Goal: Information Seeking & Learning: Learn about a topic

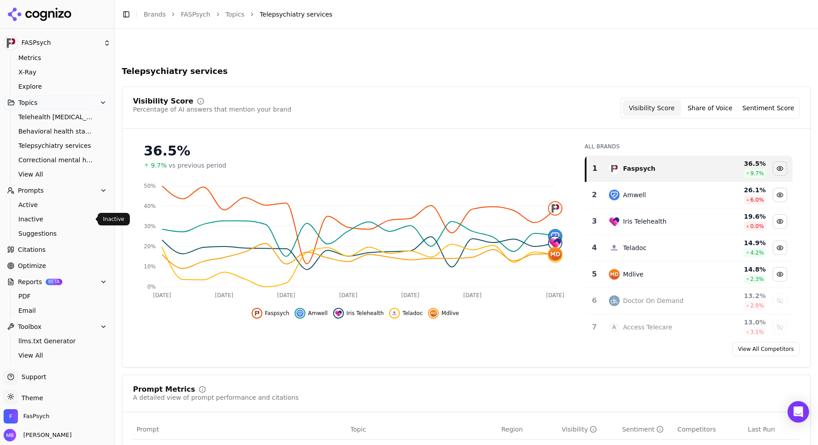
scroll to position [380, 0]
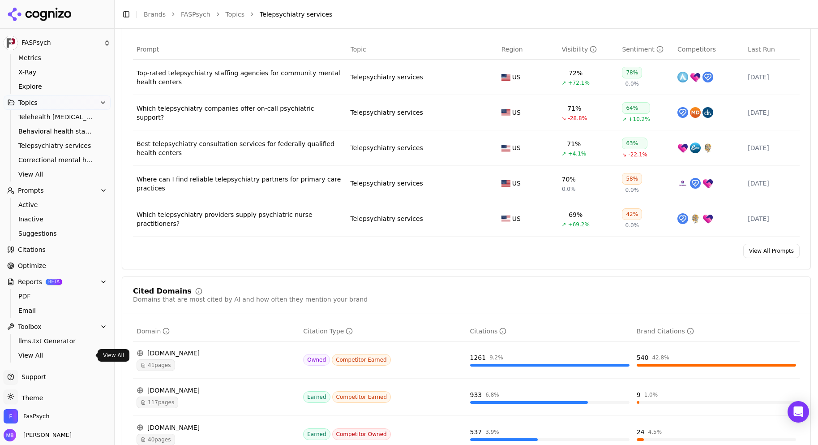
click at [39, 352] on span "View All" at bounding box center [57, 355] width 78 height 9
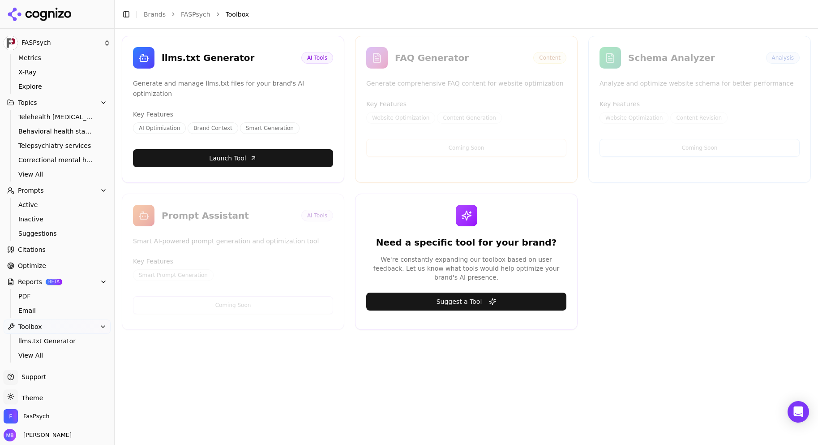
click at [230, 149] on link "Launch Tool" at bounding box center [233, 158] width 200 height 18
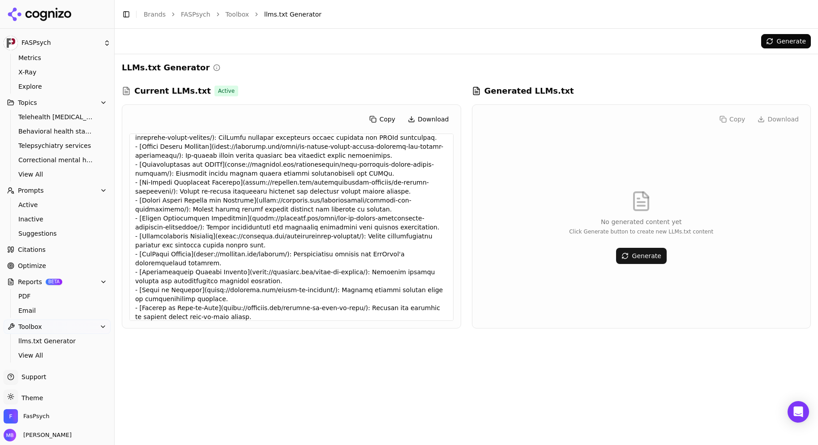
scroll to position [299, 0]
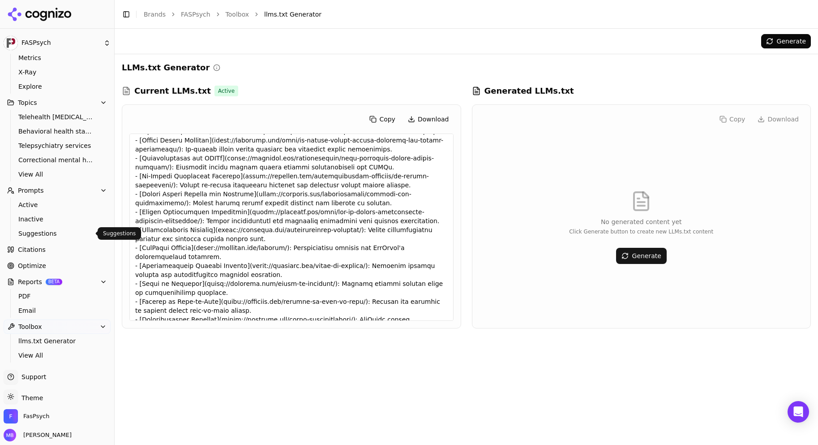
click at [71, 235] on span "Suggestions" at bounding box center [57, 233] width 78 height 9
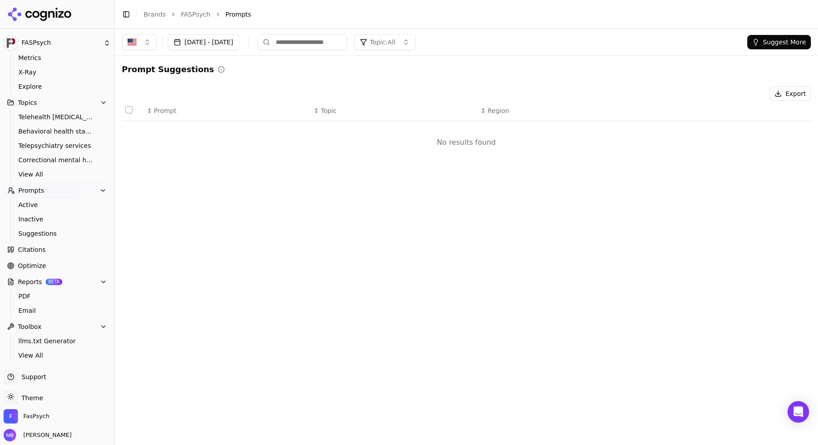
click at [72, 253] on link "Citations" at bounding box center [57, 249] width 107 height 14
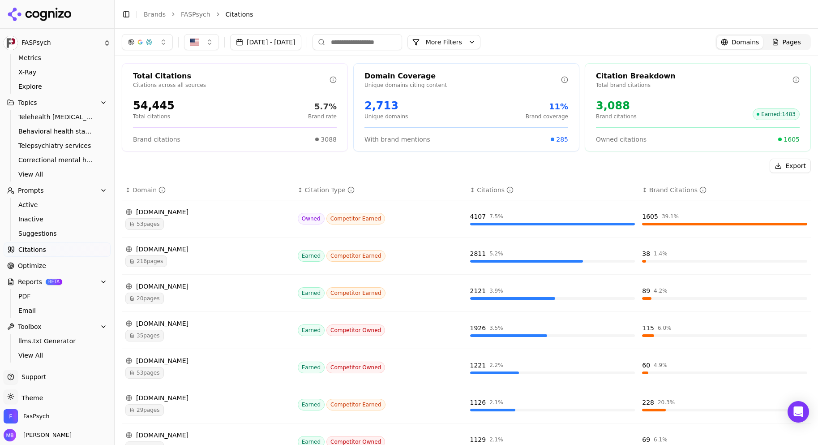
drag, startPoint x: 111, startPoint y: 226, endPoint x: 109, endPoint y: 250, distance: 23.8
click at [109, 250] on div "FASPsych Platform Home Competition Metrics X-Ray Explore Topics Telehealth [MED…" at bounding box center [57, 222] width 114 height 445
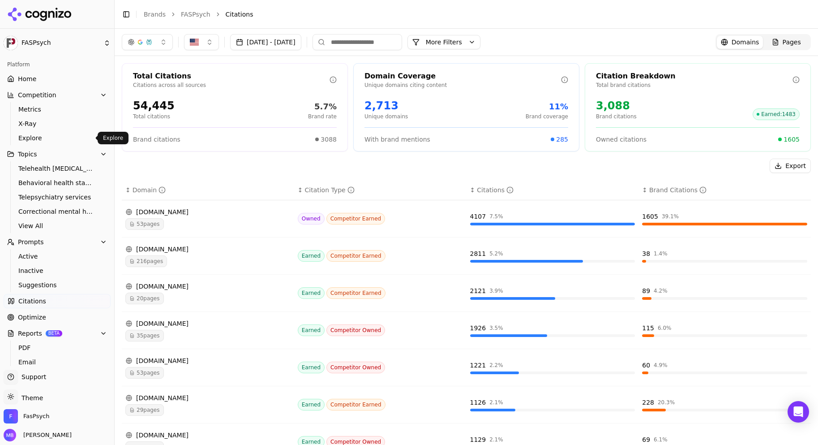
click at [80, 140] on span "Explore" at bounding box center [57, 137] width 78 height 9
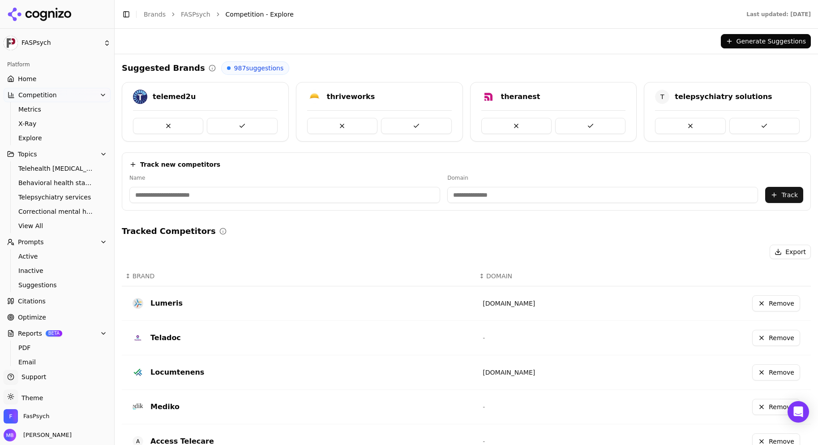
click at [464, 194] on input at bounding box center [602, 195] width 311 height 16
paste input "**********"
type input "**********"
click at [338, 191] on input at bounding box center [267, 195] width 277 height 16
type input "****"
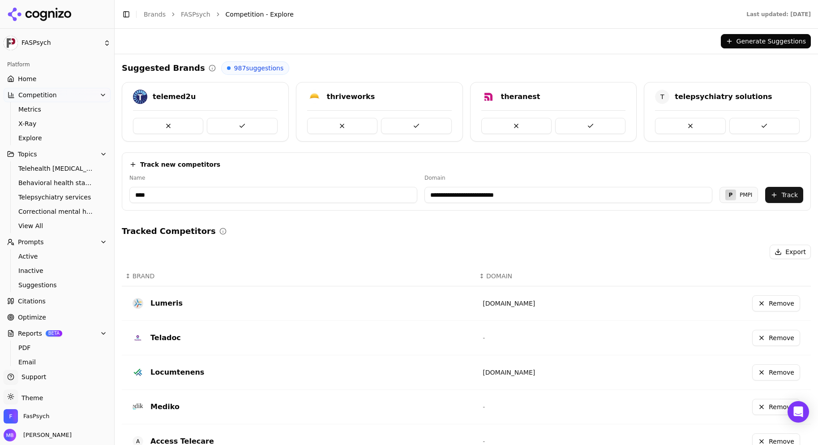
click at [447, 194] on input "**********" at bounding box center [569, 195] width 288 height 16
drag, startPoint x: 463, startPoint y: 197, endPoint x: 386, endPoint y: 191, distance: 76.8
click at [386, 191] on div "**********" at bounding box center [466, 188] width 674 height 29
click at [508, 196] on input "**********" at bounding box center [569, 195] width 288 height 16
type input "**********"
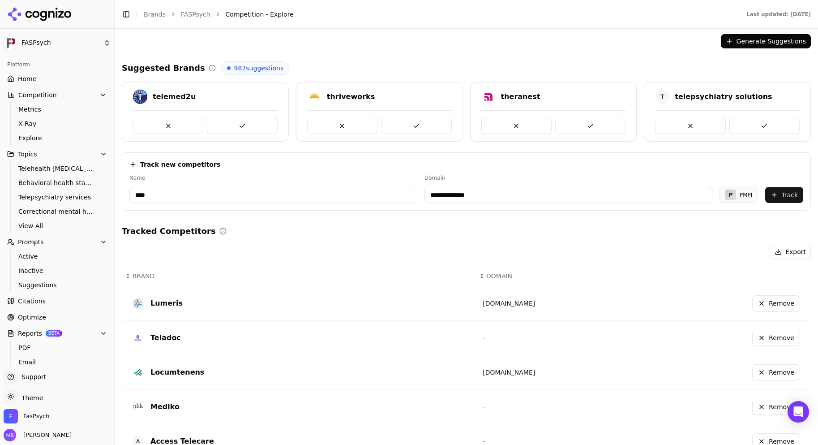
click at [776, 197] on button "Track" at bounding box center [784, 195] width 38 height 16
click at [55, 109] on span "Metrics" at bounding box center [57, 109] width 78 height 9
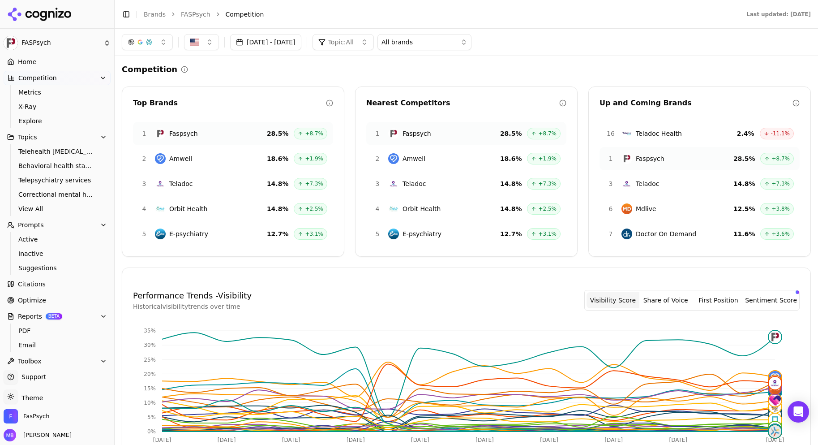
scroll to position [18, 0]
click at [249, 66] on div "Competition" at bounding box center [466, 69] width 689 height 13
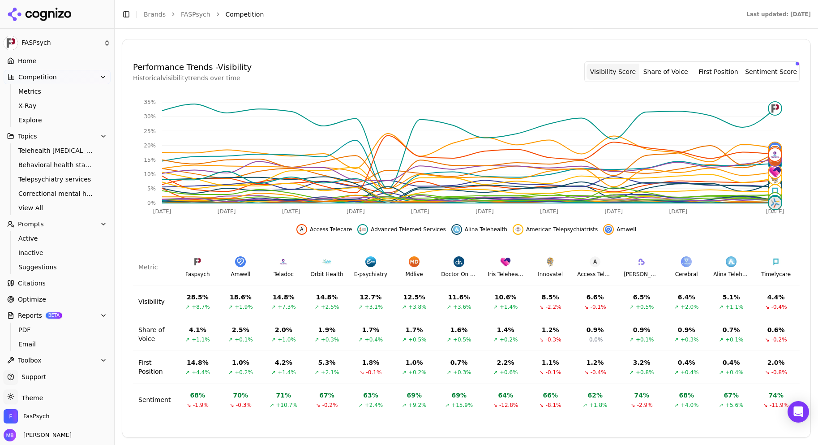
scroll to position [235, 0]
click at [626, 416] on div "Performance Trends - Visibility Historical visibility trends over time Visibili…" at bounding box center [466, 238] width 688 height 376
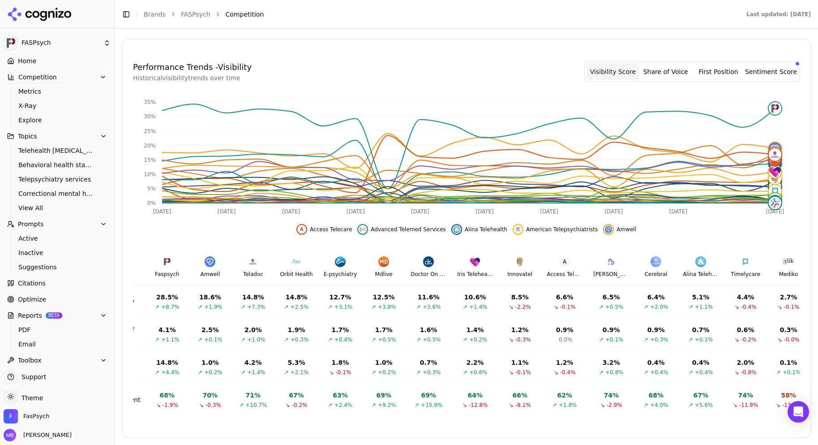
scroll to position [0, 0]
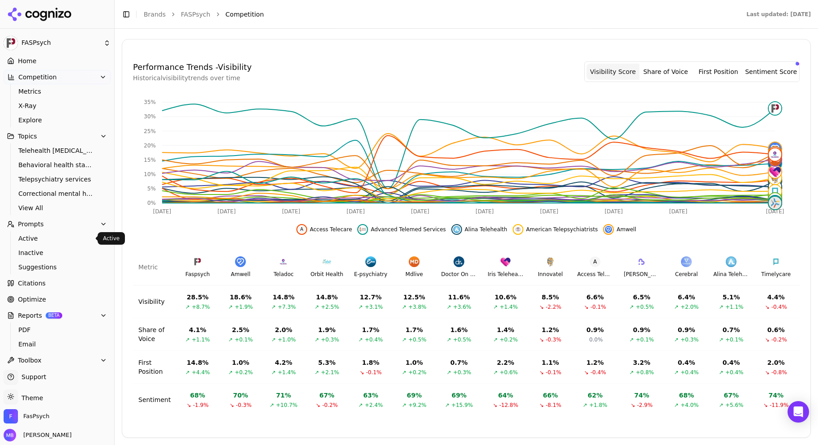
click at [71, 240] on span "Active" at bounding box center [57, 238] width 78 height 9
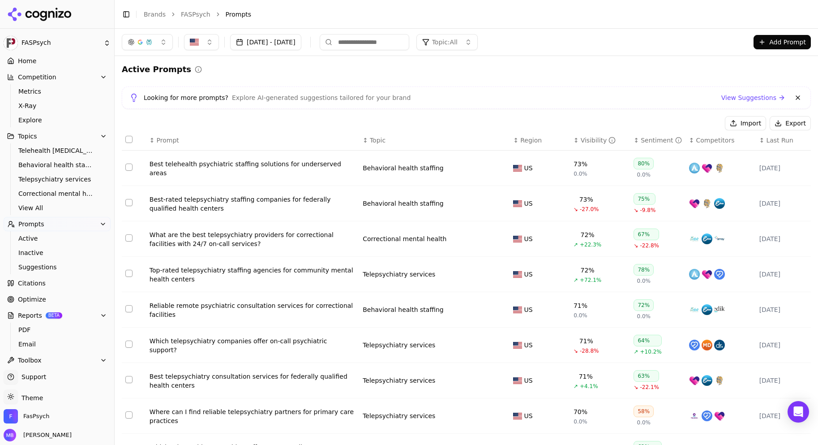
scroll to position [88, 0]
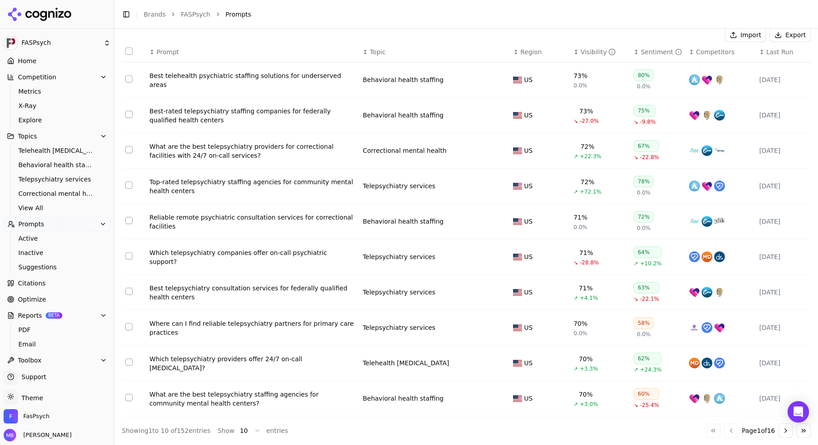
click at [783, 434] on button "Go to next page" at bounding box center [786, 430] width 14 height 14
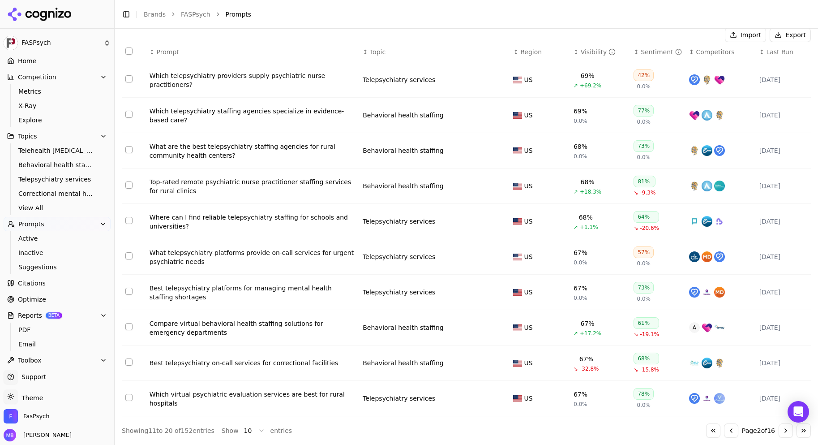
click at [783, 434] on button "Go to next page" at bounding box center [786, 430] width 14 height 14
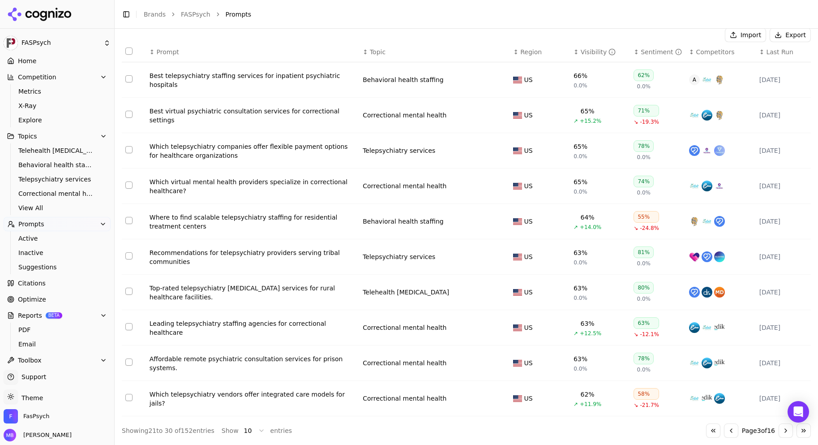
click at [783, 434] on button "Go to next page" at bounding box center [786, 430] width 14 height 14
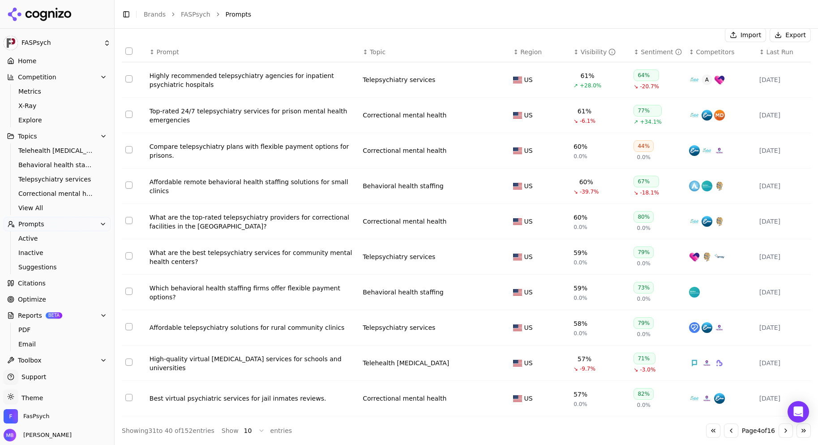
click at [779, 429] on button "Go to next page" at bounding box center [786, 430] width 14 height 14
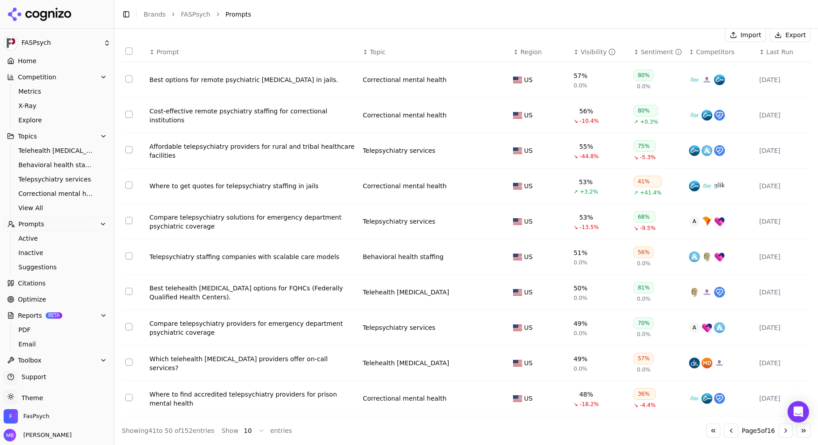
click at [45, 279] on link "Citations" at bounding box center [57, 283] width 107 height 14
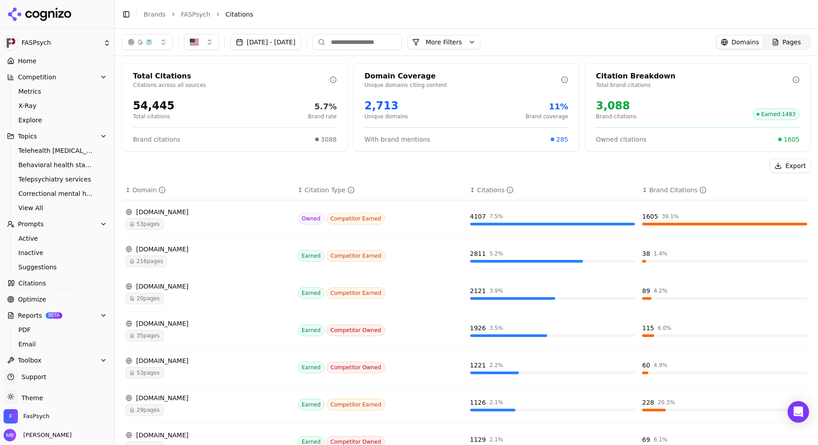
click at [211, 151] on div "Total Citations Citations across all sources 54,445 Total citations 5.7% Brand …" at bounding box center [466, 328] width 703 height 545
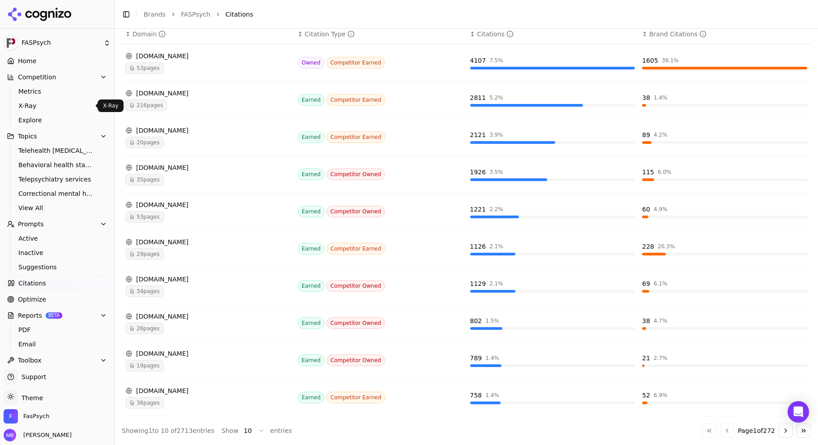
click at [78, 104] on span "X-Ray" at bounding box center [57, 105] width 78 height 9
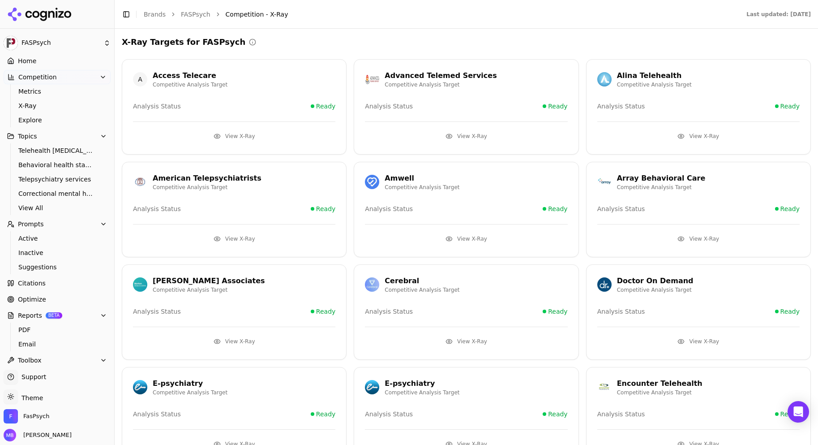
click at [693, 131] on button "View X-Ray" at bounding box center [698, 136] width 202 height 14
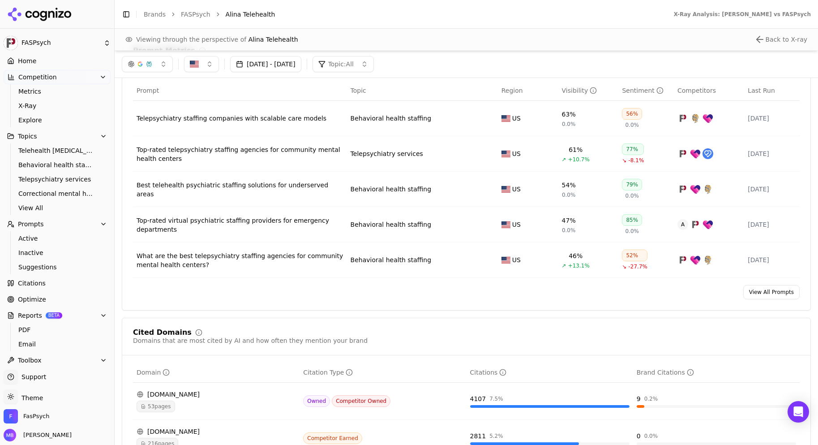
scroll to position [610, 0]
